Goal: Navigation & Orientation: Find specific page/section

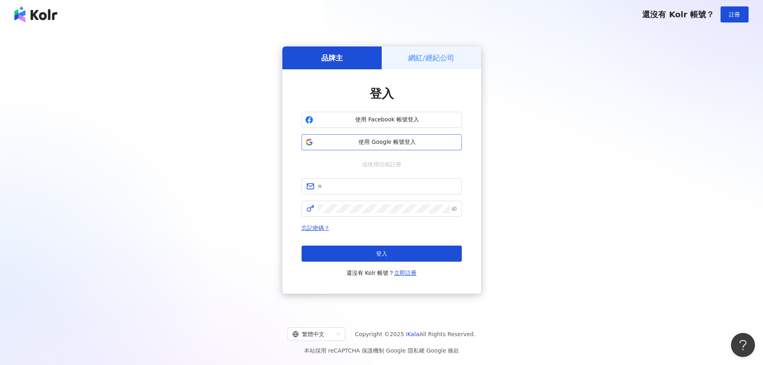
click at [353, 143] on span "使用 Google 帳號登入" at bounding box center [387, 142] width 142 height 8
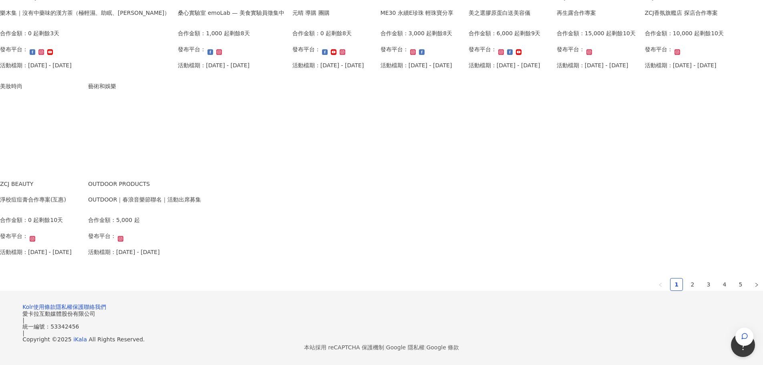
scroll to position [480, 0]
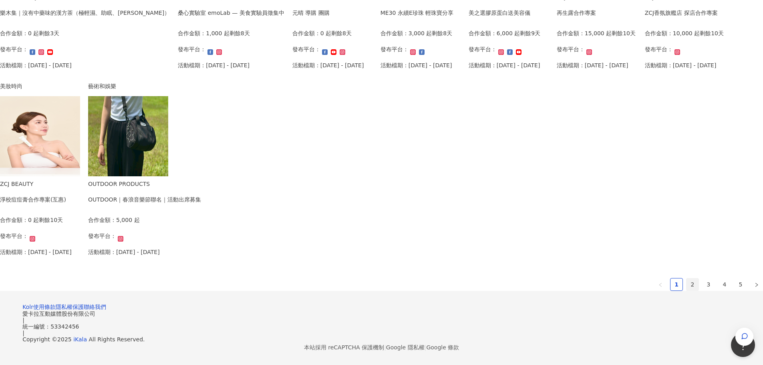
click at [686, 278] on link "2" at bounding box center [692, 284] width 12 height 12
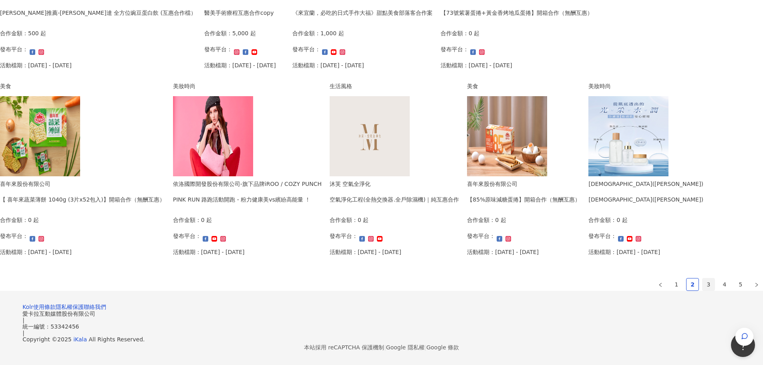
click at [702, 278] on link "3" at bounding box center [708, 284] width 12 height 12
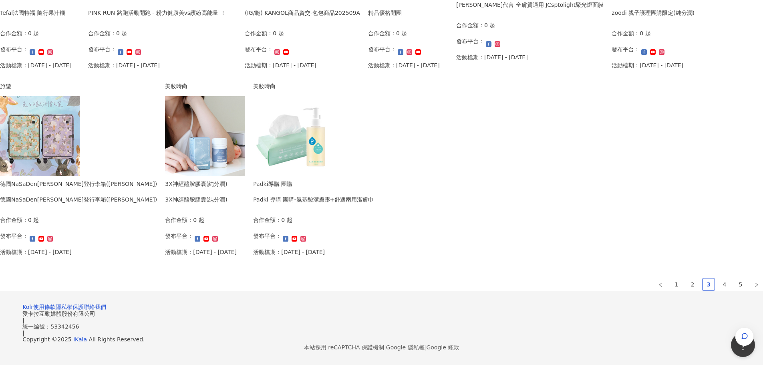
scroll to position [492, 0]
click at [718, 278] on link "4" at bounding box center [724, 284] width 12 height 12
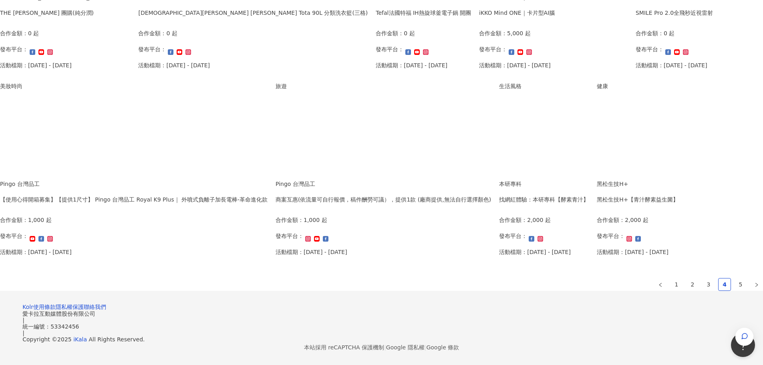
scroll to position [494, 0]
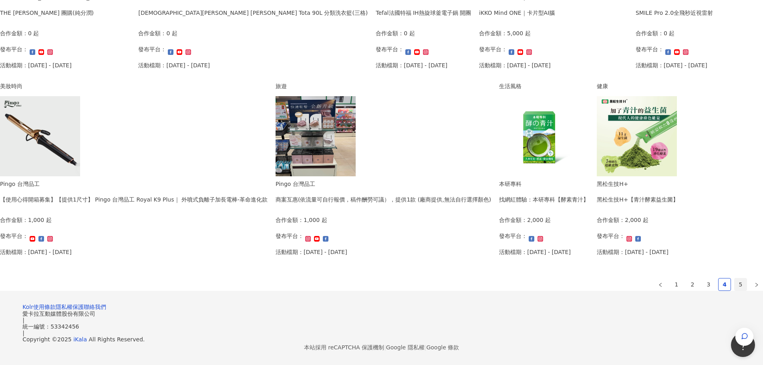
click at [734, 278] on link "5" at bounding box center [740, 284] width 12 height 12
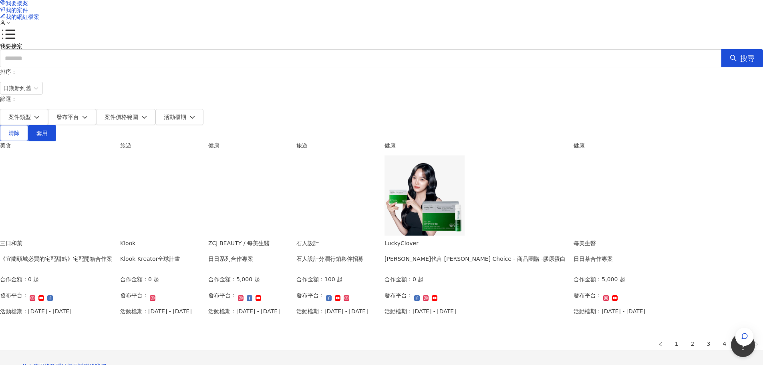
scroll to position [217, 0]
